Goal: Use online tool/utility: Utilize a website feature to perform a specific function

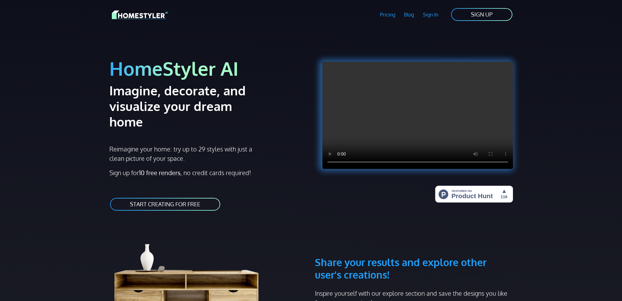
click at [178, 197] on link "START CREATING FOR FREE" at bounding box center [165, 204] width 112 height 14
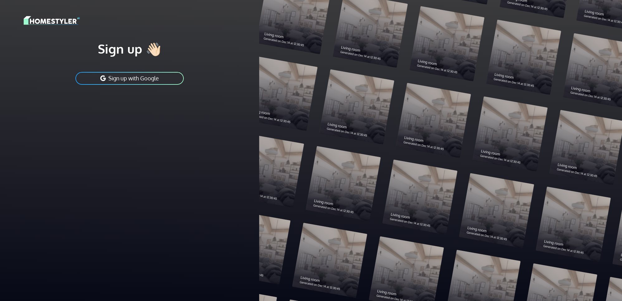
click at [133, 78] on button "Sign up with Google" at bounding box center [130, 78] width 110 height 14
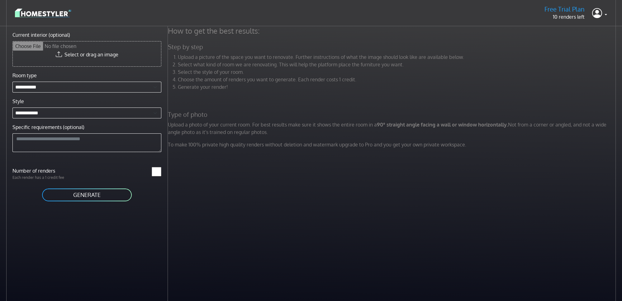
click at [79, 193] on button "GENERATE" at bounding box center [86, 195] width 91 height 14
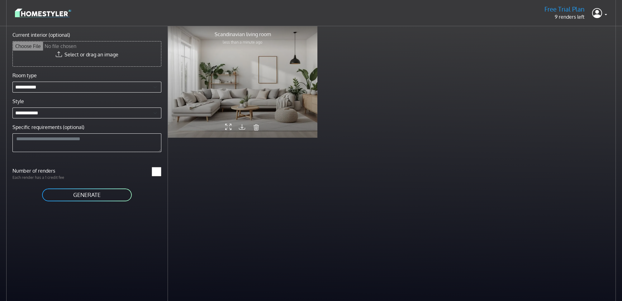
click at [227, 129] on icon at bounding box center [228, 127] width 6 height 11
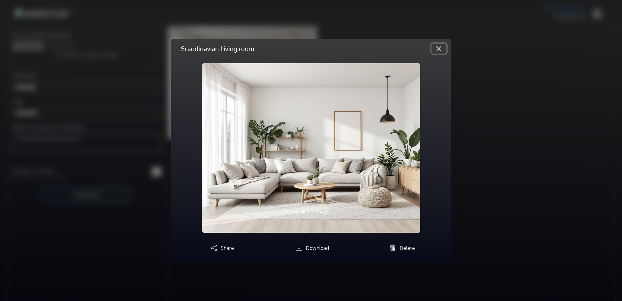
click at [436, 49] on button "Close" at bounding box center [438, 49] width 15 height 10
